Goal: Information Seeking & Learning: Learn about a topic

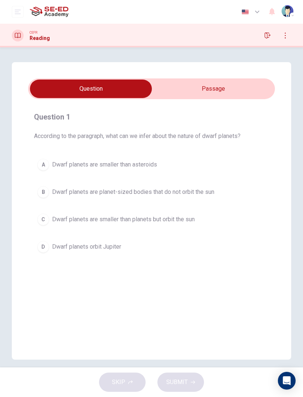
click at [239, 87] on input "checkbox" at bounding box center [91, 88] width 370 height 18
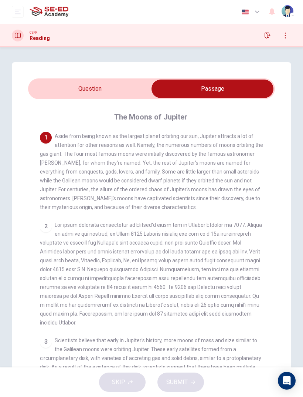
click at [54, 105] on div "The Moons of Jupiter 1 Aside from being known as the largest planet orbiting ou…" at bounding box center [151, 253] width 247 height 309
click at [53, 104] on div "The Moons of Jupiter 1 Aside from being known as the largest planet orbiting ou…" at bounding box center [151, 253] width 247 height 309
click at [52, 87] on input "checkbox" at bounding box center [212, 88] width 370 height 18
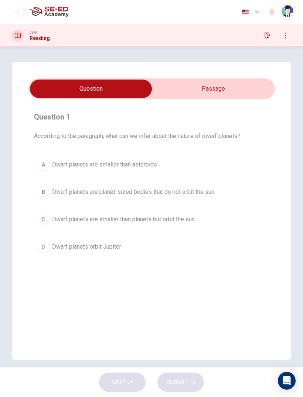
click at [46, 223] on div "C" at bounding box center [43, 219] width 12 height 12
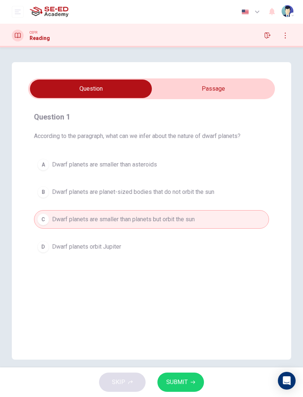
click at [184, 370] on div "SKIP SUBMIT" at bounding box center [151, 382] width 303 height 30
click at [185, 381] on span "SUBMIT" at bounding box center [176, 382] width 21 height 10
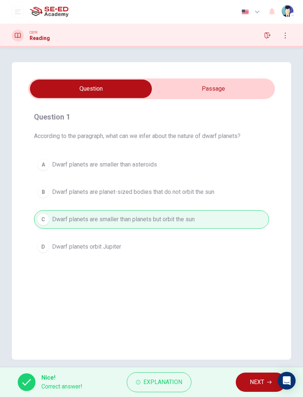
click at [261, 381] on span "NEXT" at bounding box center [257, 382] width 14 height 10
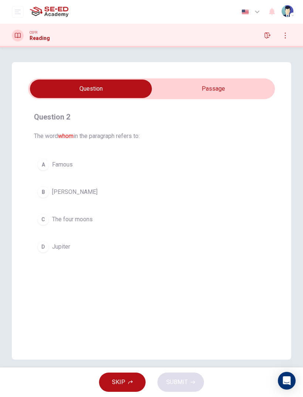
click at [242, 89] on input "checkbox" at bounding box center [91, 88] width 370 height 18
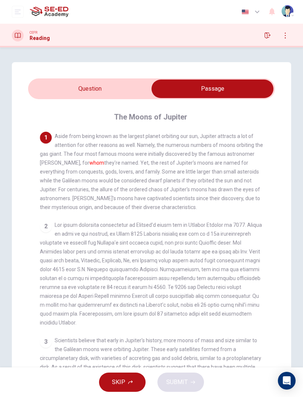
click at [86, 91] on input "checkbox" at bounding box center [212, 88] width 370 height 18
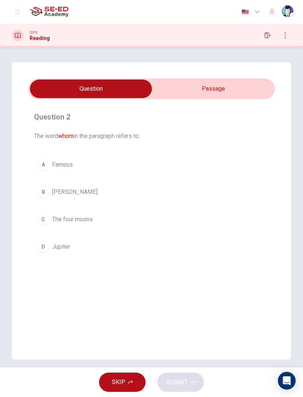
click at [41, 194] on div "B" at bounding box center [43, 192] width 12 height 12
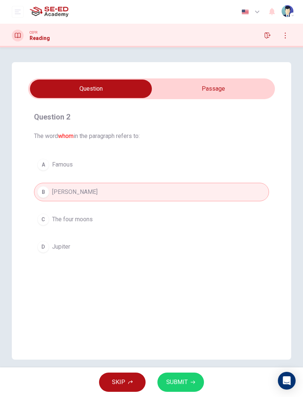
click at [203, 377] on div "SKIP SUBMIT" at bounding box center [151, 382] width 303 height 30
click at [193, 384] on button "SUBMIT" at bounding box center [180, 381] width 47 height 19
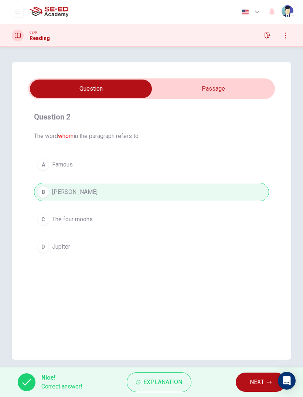
click at [262, 381] on span "NEXT" at bounding box center [257, 382] width 14 height 10
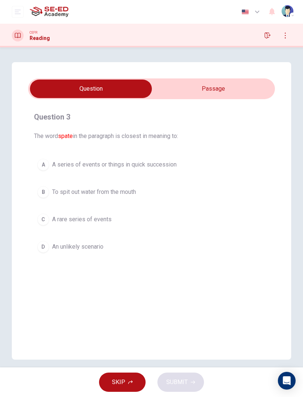
click at [251, 92] on input "checkbox" at bounding box center [91, 88] width 370 height 18
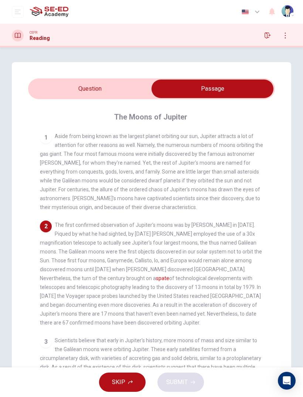
click at [63, 96] on input "checkbox" at bounding box center [212, 88] width 370 height 18
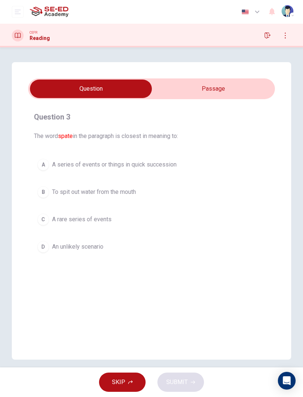
click at [48, 164] on div "A" at bounding box center [43, 165] width 12 height 12
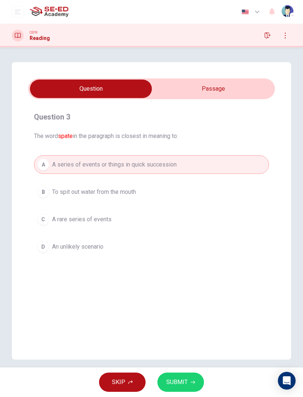
click at [184, 368] on div "SKIP SUBMIT" at bounding box center [151, 382] width 303 height 30
click at [191, 375] on button "SUBMIT" at bounding box center [180, 381] width 47 height 19
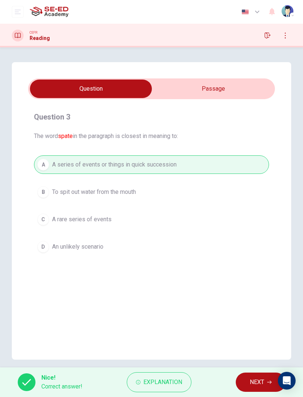
click at [255, 384] on span "NEXT" at bounding box center [257, 382] width 14 height 10
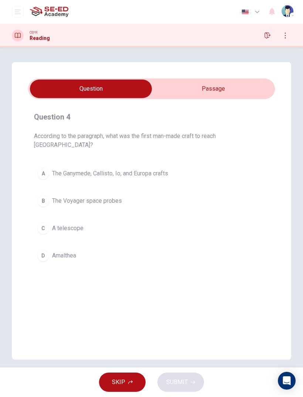
click at [253, 79] on input "checkbox" at bounding box center [91, 88] width 370 height 18
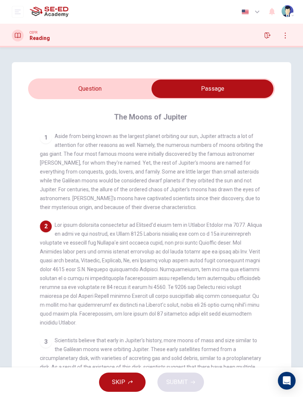
click at [98, 76] on div "Question 4 According to the paragraph, what was the first man-made craft to rea…" at bounding box center [151, 237] width 279 height 350
click at [98, 75] on div "Question 4 According to the paragraph, what was the first man-made craft to rea…" at bounding box center [151, 237] width 279 height 350
click at [115, 89] on input "checkbox" at bounding box center [212, 88] width 370 height 18
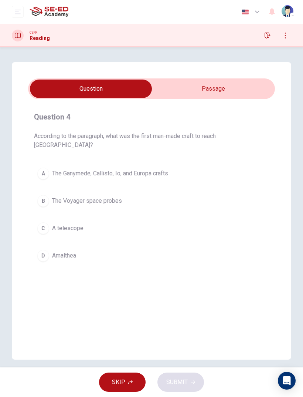
click at [220, 84] on input "checkbox" at bounding box center [91, 88] width 370 height 18
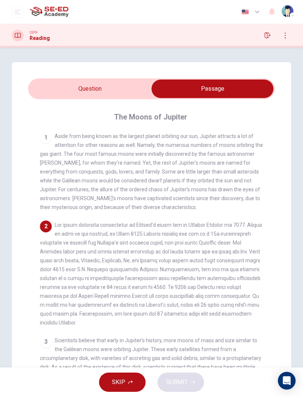
click at [67, 88] on input "checkbox" at bounding box center [212, 88] width 370 height 18
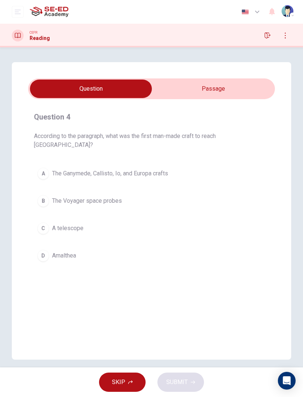
click at [44, 167] on div "A" at bounding box center [43, 173] width 12 height 12
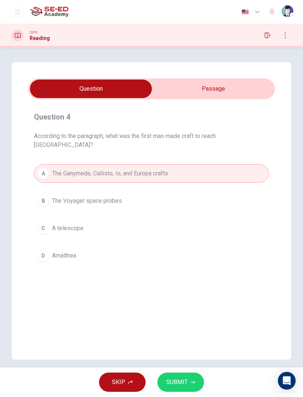
click at [169, 390] on button "SUBMIT" at bounding box center [180, 381] width 47 height 19
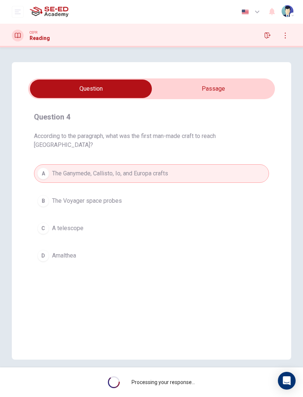
click at [169, 390] on div "Processing your response..." at bounding box center [151, 382] width 303 height 30
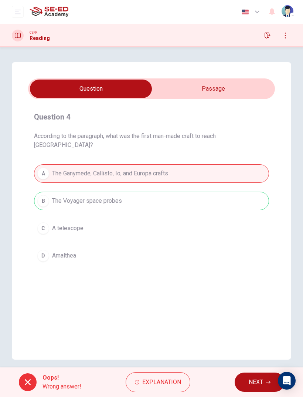
click at [259, 382] on span "NEXT" at bounding box center [256, 382] width 14 height 10
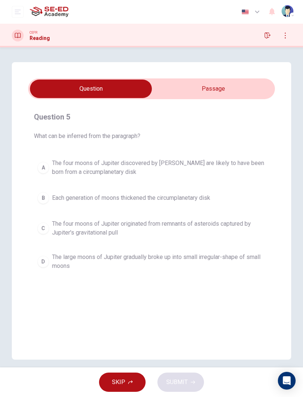
click at [232, 89] on input "checkbox" at bounding box center [91, 88] width 370 height 18
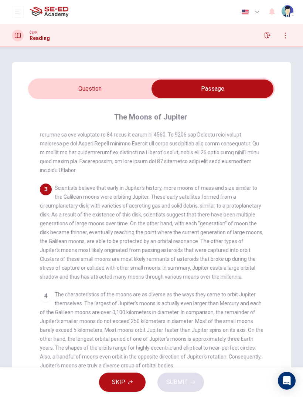
scroll to position [160, 0]
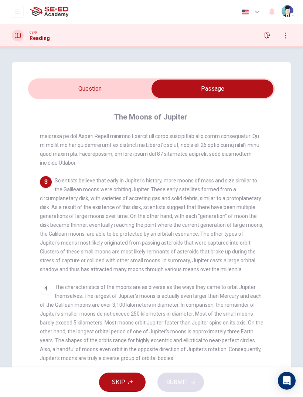
click at [71, 96] on input "checkbox" at bounding box center [212, 88] width 370 height 18
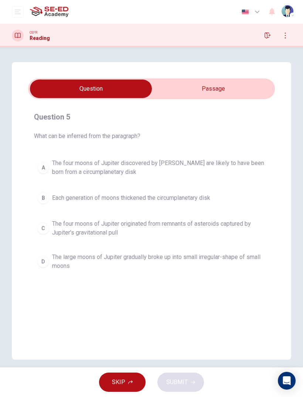
click at [57, 168] on span "The four moons of Jupiter discovered by [PERSON_NAME] are likely to have been b…" at bounding box center [159, 168] width 214 height 18
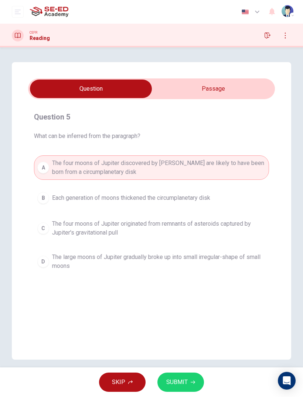
click at [183, 374] on button "SUBMIT" at bounding box center [180, 381] width 47 height 19
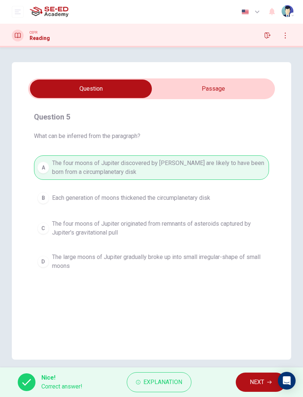
click at [262, 380] on span "NEXT" at bounding box center [257, 382] width 14 height 10
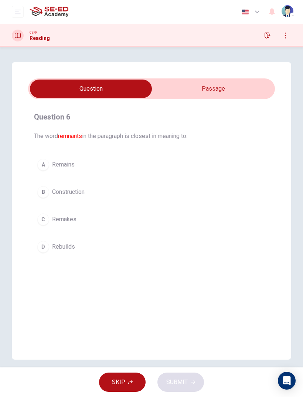
click at [233, 92] on input "checkbox" at bounding box center [91, 88] width 370 height 18
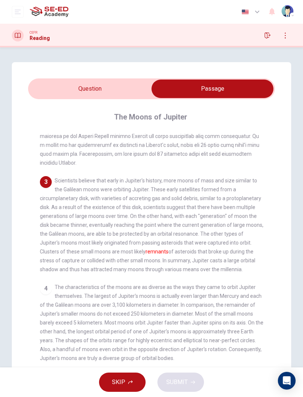
click at [137, 85] on input "checkbox" at bounding box center [212, 88] width 370 height 18
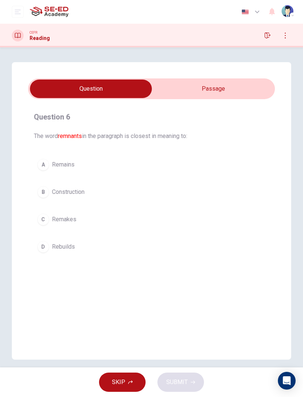
click at [50, 170] on button "A Remains" at bounding box center [151, 164] width 235 height 18
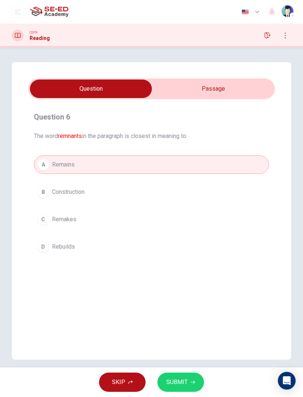
click at [190, 391] on button "SUBMIT" at bounding box center [180, 381] width 47 height 19
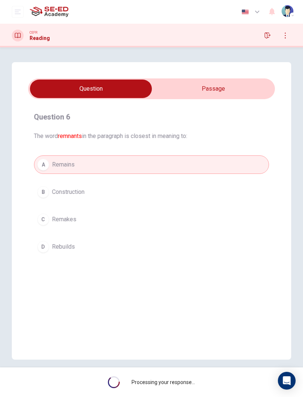
click at [190, 390] on div "Processing your response..." at bounding box center [151, 382] width 303 height 30
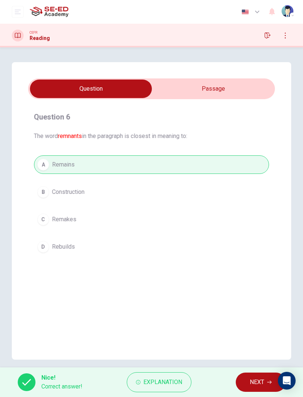
click at [21, 391] on div "Nice! Correct answer! Explanation NEXT" at bounding box center [151, 382] width 303 height 30
click at [262, 376] on button "NEXT" at bounding box center [261, 381] width 50 height 19
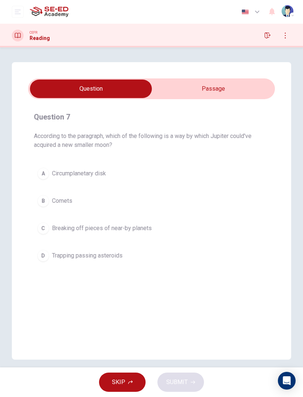
click at [227, 96] on input "checkbox" at bounding box center [91, 88] width 370 height 18
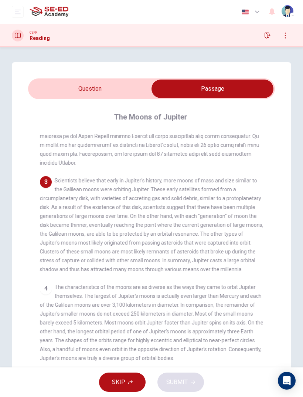
click at [62, 95] on input "checkbox" at bounding box center [212, 88] width 370 height 18
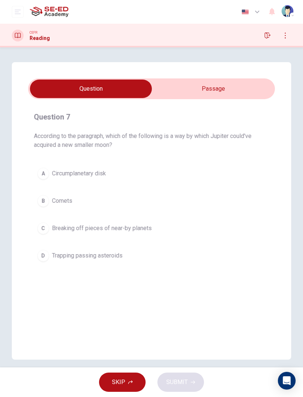
click at [97, 317] on div "Question 7 According to the paragraph, which of the following is a way by which…" at bounding box center [151, 210] width 279 height 297
click at [44, 261] on button "D Trapping passing asteroids" at bounding box center [151, 255] width 235 height 18
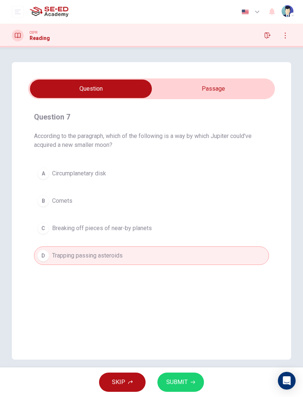
click at [199, 379] on button "SUBMIT" at bounding box center [180, 381] width 47 height 19
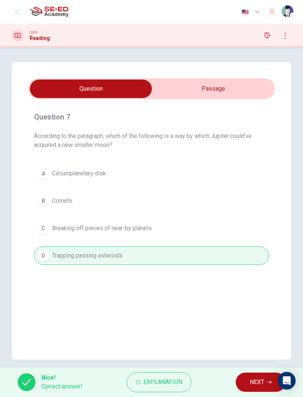
click at [262, 384] on span "NEXT" at bounding box center [257, 382] width 14 height 10
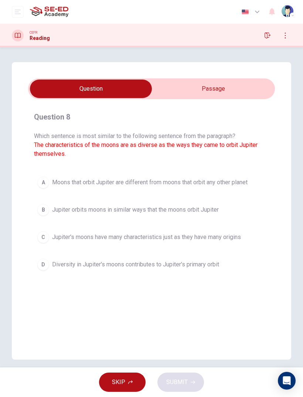
click at [237, 105] on div "Question 8 Which sentence is most similar to the following sentence from the pa…" at bounding box center [151, 192] width 247 height 186
click at [240, 86] on input "checkbox" at bounding box center [91, 88] width 370 height 18
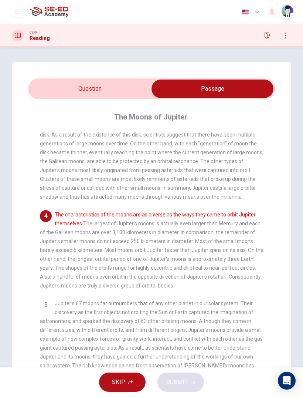
scroll to position [232, 0]
click at [66, 94] on input "checkbox" at bounding box center [212, 88] width 370 height 18
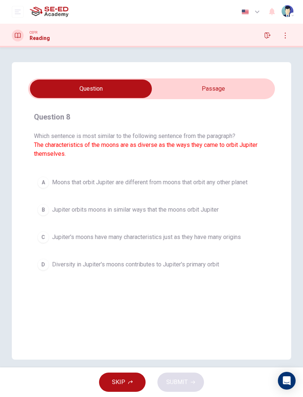
click at [44, 235] on div "C" at bounding box center [43, 237] width 12 height 12
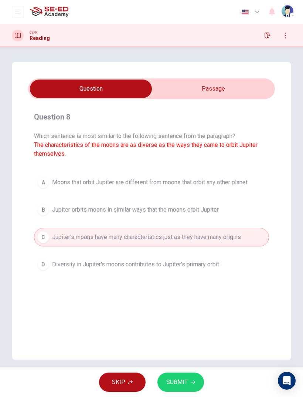
click at [189, 380] on button "SUBMIT" at bounding box center [180, 381] width 47 height 19
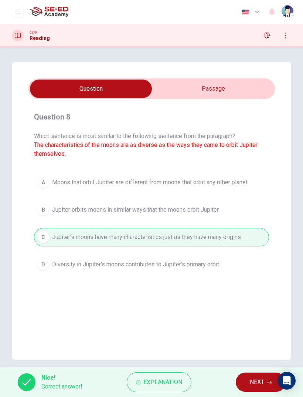
click at [252, 382] on span "NEXT" at bounding box center [257, 382] width 14 height 10
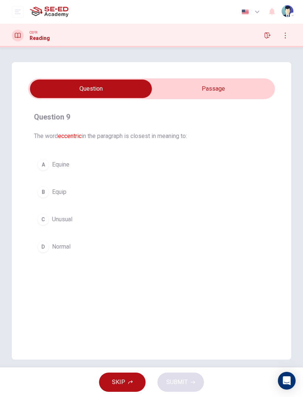
click at [37, 166] on button "A Equine" at bounding box center [151, 164] width 235 height 18
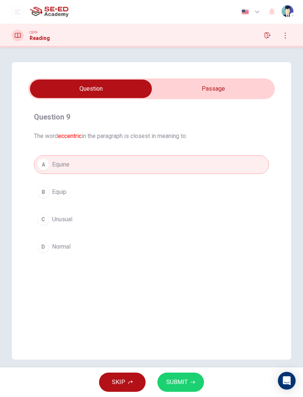
click at [40, 188] on div "B" at bounding box center [43, 192] width 12 height 12
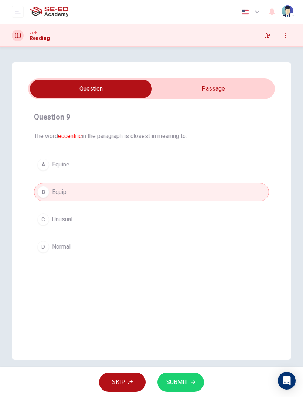
click at [189, 379] on button "SUBMIT" at bounding box center [180, 381] width 47 height 19
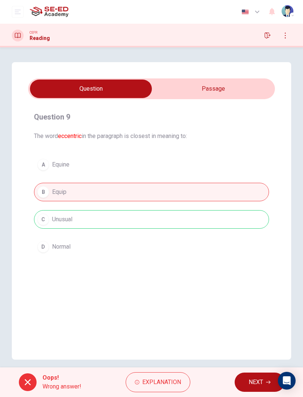
click at [260, 380] on span "NEXT" at bounding box center [256, 382] width 14 height 10
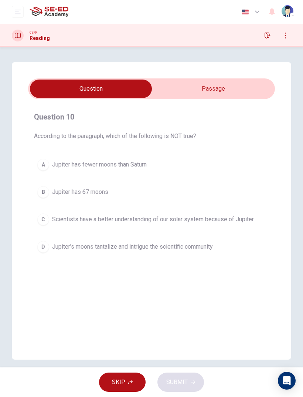
click at [239, 98] on input "checkbox" at bounding box center [91, 88] width 370 height 18
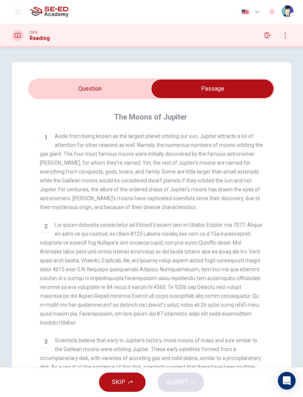
scroll to position [0, 0]
click at [74, 84] on input "checkbox" at bounding box center [212, 88] width 370 height 18
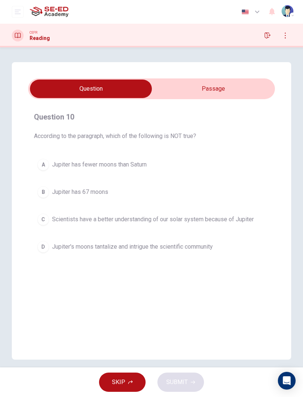
click at [53, 173] on button "A Jupiter has fewer moons than Saturn" at bounding box center [151, 164] width 235 height 18
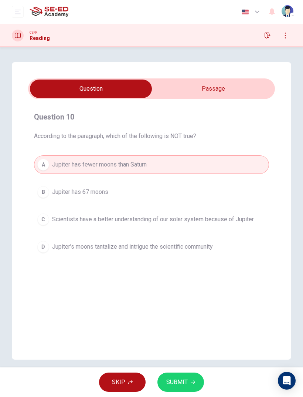
click at [186, 381] on span "SUBMIT" at bounding box center [176, 382] width 21 height 10
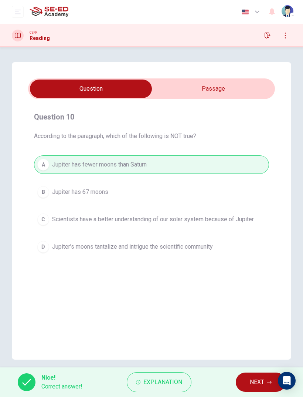
click at [256, 377] on span "NEXT" at bounding box center [257, 382] width 14 height 10
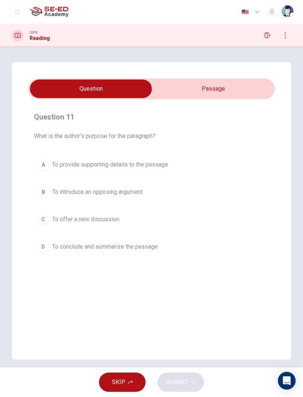
click at [249, 82] on input "checkbox" at bounding box center [91, 88] width 370 height 18
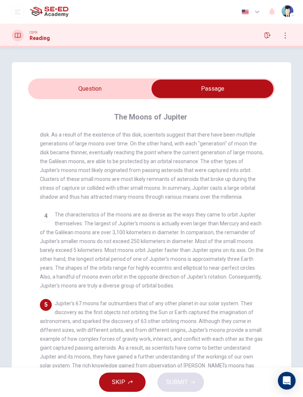
scroll to position [232, 0]
click at [89, 85] on input "checkbox" at bounding box center [212, 88] width 370 height 18
checkbox input "false"
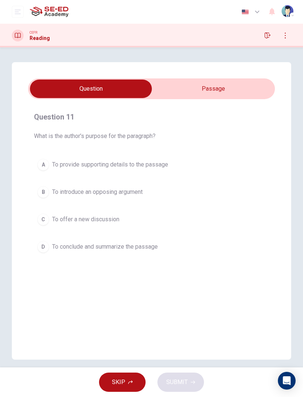
click at [46, 243] on div "D" at bounding box center [43, 247] width 12 height 12
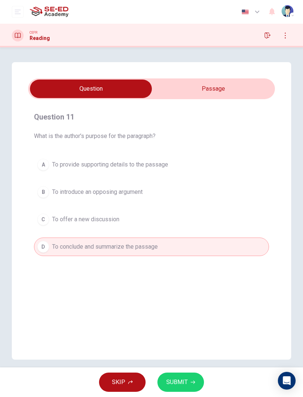
click at [186, 380] on span "SUBMIT" at bounding box center [176, 382] width 21 height 10
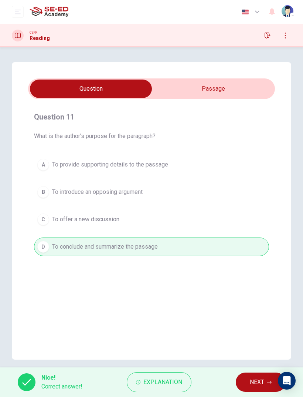
click at [254, 380] on span "NEXT" at bounding box center [257, 382] width 14 height 10
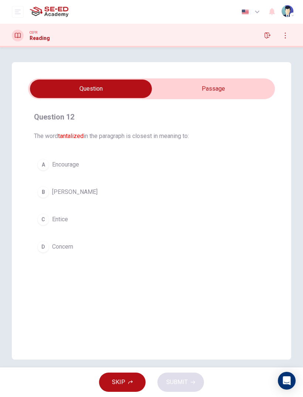
click at [45, 194] on div "B" at bounding box center [43, 192] width 12 height 12
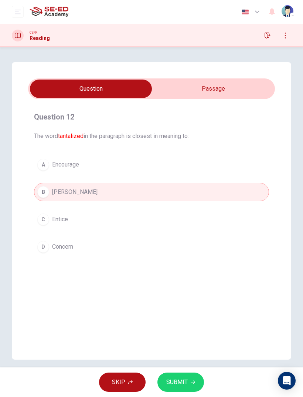
click at [49, 225] on button "C Entice" at bounding box center [151, 219] width 235 height 18
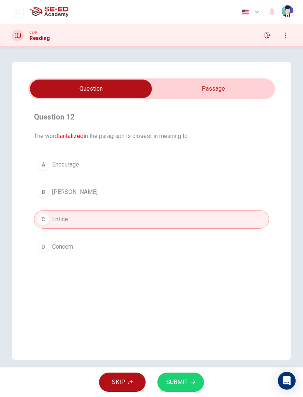
click at [175, 384] on span "SUBMIT" at bounding box center [176, 382] width 21 height 10
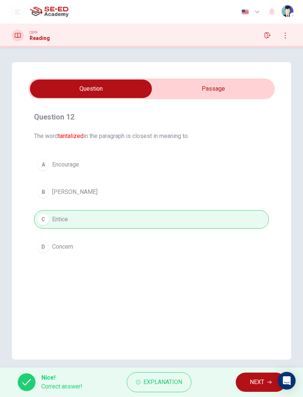
click at [245, 379] on button "NEXT" at bounding box center [261, 381] width 50 height 19
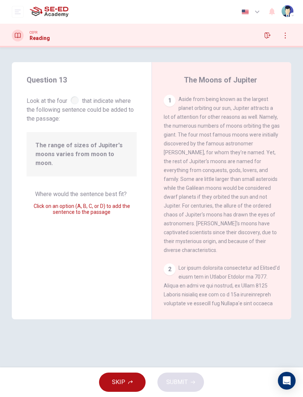
scroll to position [539, 0]
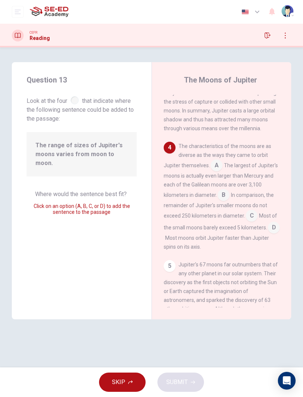
click at [57, 293] on div "Question 13 Look at the four that indicate where the following sentence could b…" at bounding box center [82, 190] width 140 height 257
click at [215, 160] on input at bounding box center [217, 166] width 12 height 12
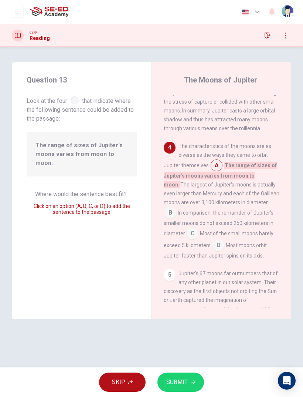
click at [184, 391] on button "SUBMIT" at bounding box center [180, 381] width 47 height 19
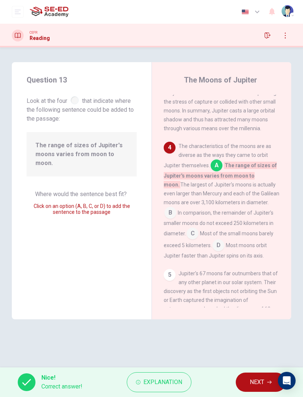
click at [260, 380] on span "NEXT" at bounding box center [257, 382] width 14 height 10
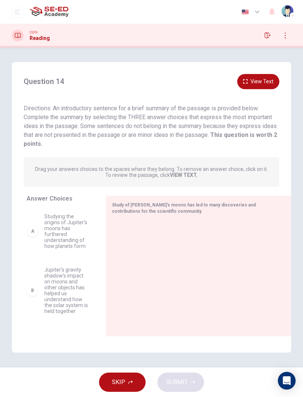
click at [34, 291] on div "B" at bounding box center [33, 290] width 12 height 12
click at [101, 377] on button "SKIP" at bounding box center [122, 381] width 47 height 19
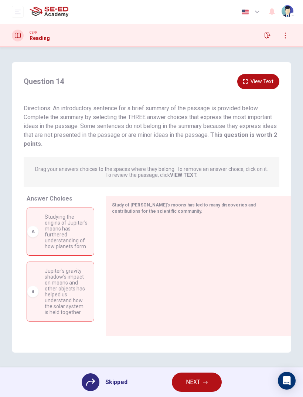
click at [195, 380] on span "NEXT" at bounding box center [193, 382] width 14 height 10
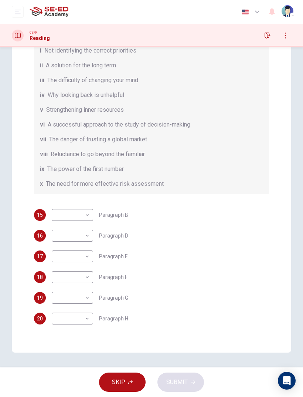
scroll to position [90, 0]
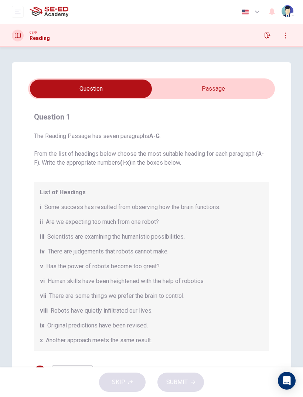
click at [229, 95] on input "checkbox" at bounding box center [91, 88] width 370 height 18
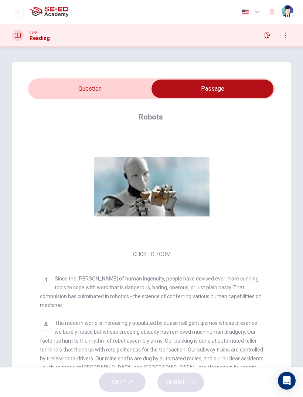
click at [61, 89] on input "checkbox" at bounding box center [212, 88] width 370 height 18
checkbox input "false"
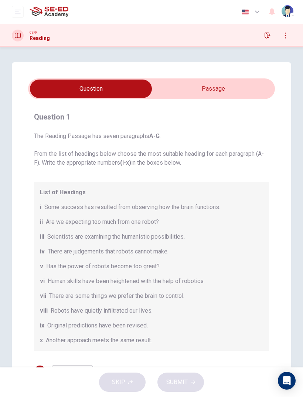
click at [20, 29] on div "CEFR Reading" at bounding box center [151, 36] width 303 height 24
click at [269, 35] on icon "button" at bounding box center [268, 36] width 6 height 6
